Goal: Task Accomplishment & Management: Use online tool/utility

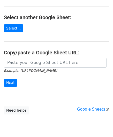
scroll to position [52, 0]
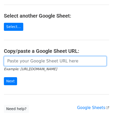
drag, startPoint x: 19, startPoint y: 64, endPoint x: 21, endPoint y: 62, distance: 3.0
click at [19, 64] on input "url" at bounding box center [55, 61] width 103 height 10
paste input "https://docs.google.com/spreadsheets/d/1kxcER0FR4jL_aUWttR_3BYLcNkHKrTocMSPzot2…"
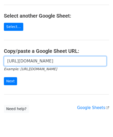
scroll to position [0, 110]
type input "https://docs.google.com/spreadsheets/d/1kxcER0FR4jL_aUWttR_3BYLcNkHKrTocMSPzot2…"
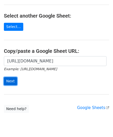
click at [11, 79] on input "Next" at bounding box center [10, 81] width 13 height 8
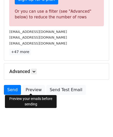
scroll to position [175, 0]
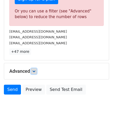
click at [37, 72] on link at bounding box center [34, 72] width 6 height 6
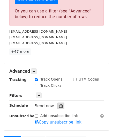
click at [61, 105] on div at bounding box center [61, 106] width 7 height 7
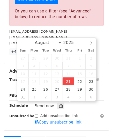
type input "[DATE] 12:00"
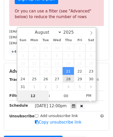
scroll to position [141, 0]
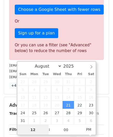
paste input "7"
type input "7"
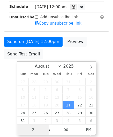
scroll to position [175, 0]
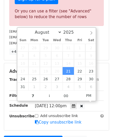
type input "[DATE] 19:00"
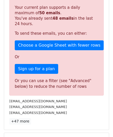
scroll to position [201, 0]
